Goal: Find specific page/section: Find specific page/section

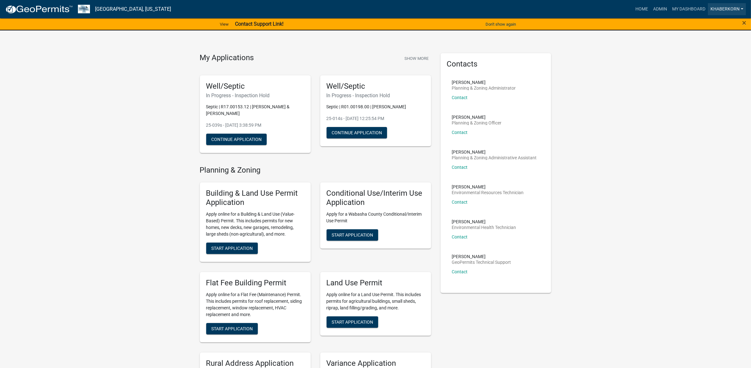
click at [712, 6] on link "khaberkorn" at bounding box center [727, 9] width 38 height 12
click at [702, 6] on link "My Dashboard" at bounding box center [688, 9] width 38 height 12
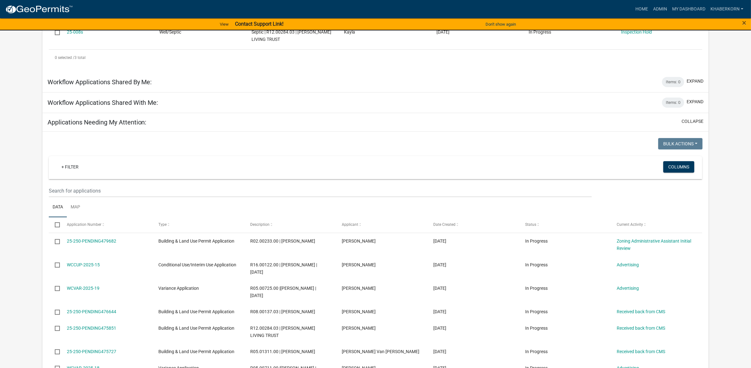
scroll to position [187, 0]
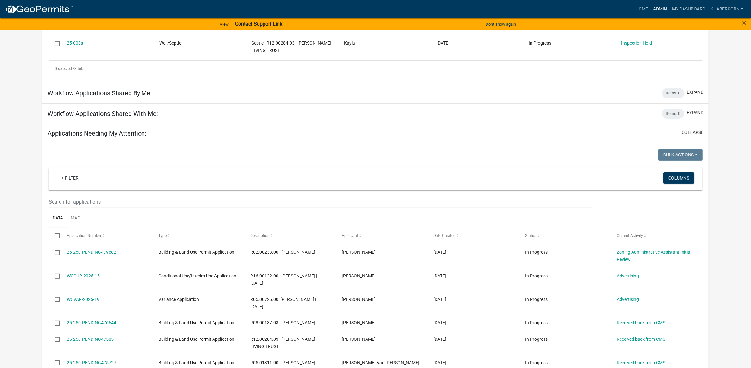
click at [658, 6] on link "Admin" at bounding box center [659, 9] width 19 height 12
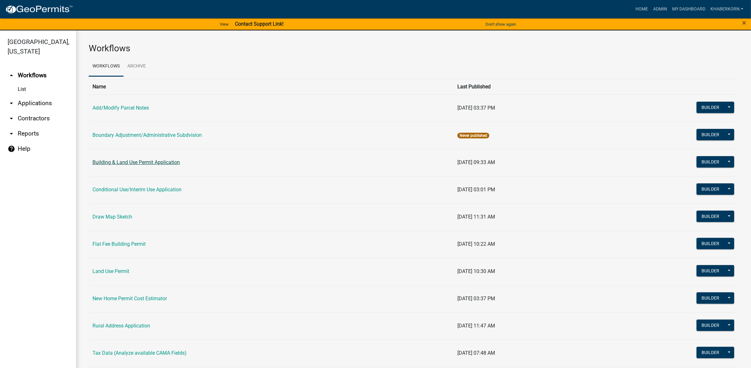
click at [118, 161] on link "Building & Land Use Permit Application" at bounding box center [135, 162] width 87 height 6
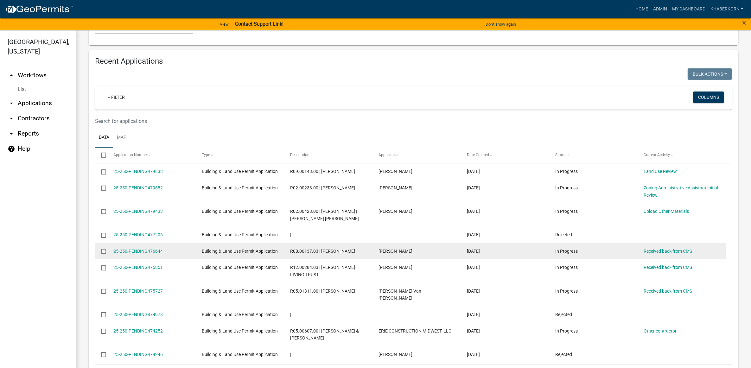
scroll to position [356, 0]
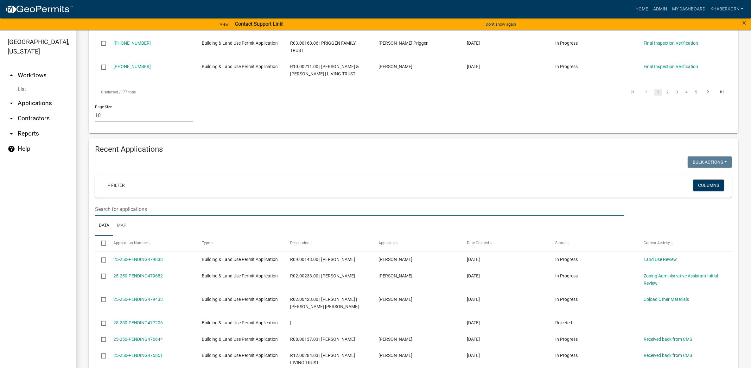
click at [102, 216] on input "text" at bounding box center [359, 209] width 529 height 13
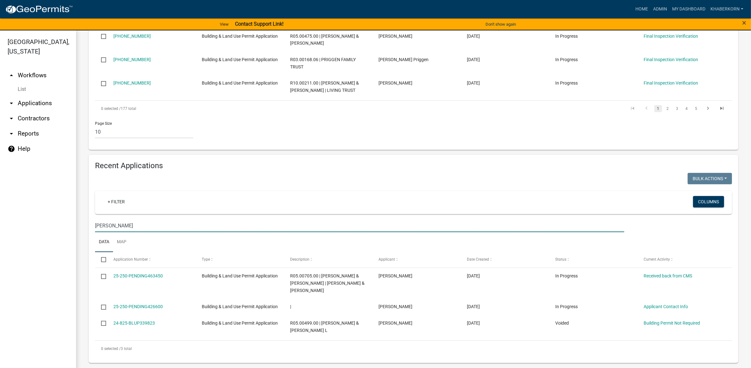
type input "[PERSON_NAME]"
